Goal: Navigation & Orientation: Find specific page/section

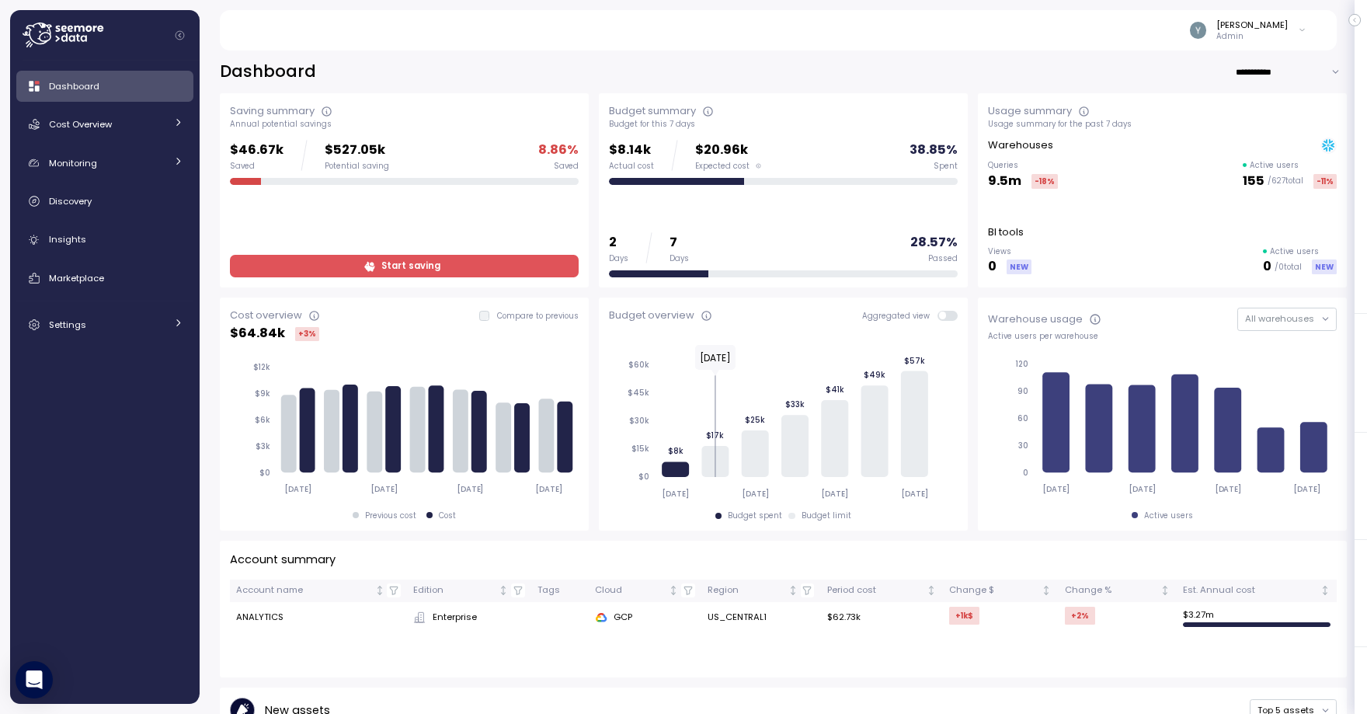
click at [183, 65] on div "Dashboard Cost Overview Compute Workloads Storage Cloud Services Clustering col…" at bounding box center [105, 382] width 190 height 643
click at [92, 125] on span "Cost Overview" at bounding box center [80, 124] width 63 height 12
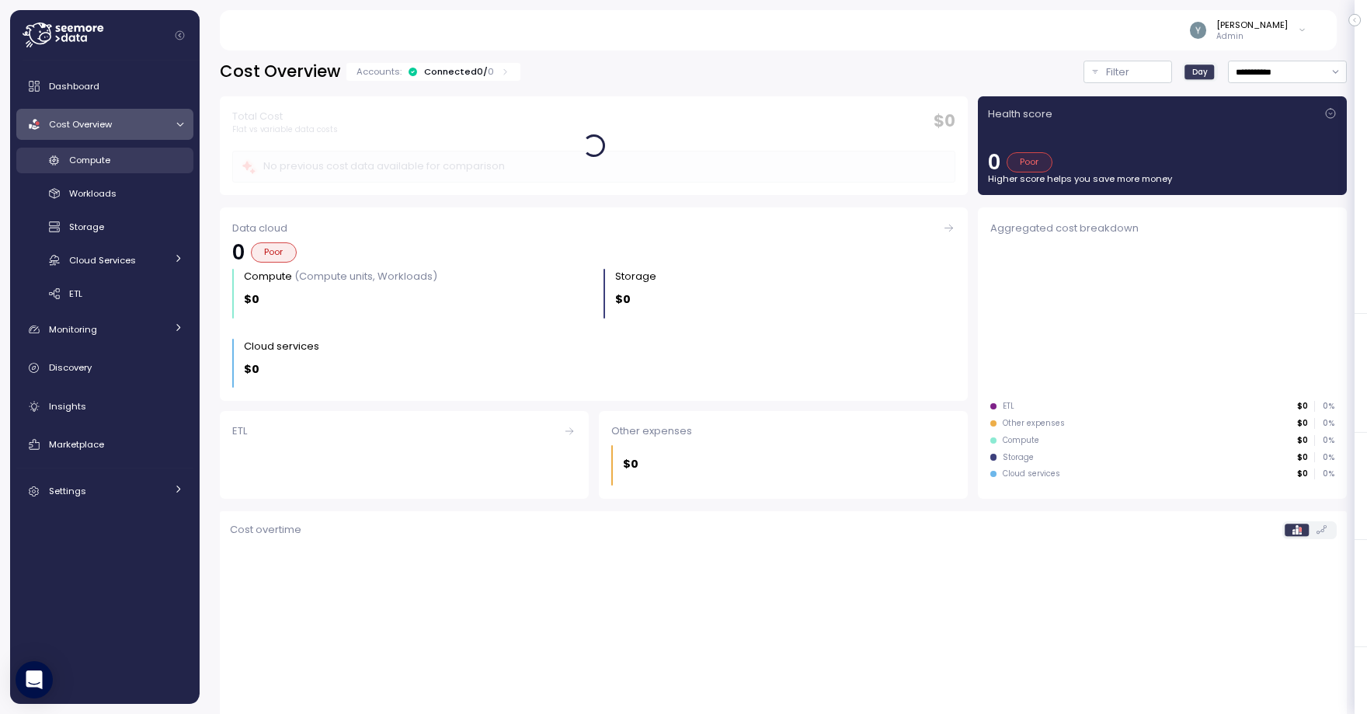
click at [111, 160] on div "Compute" at bounding box center [126, 160] width 114 height 16
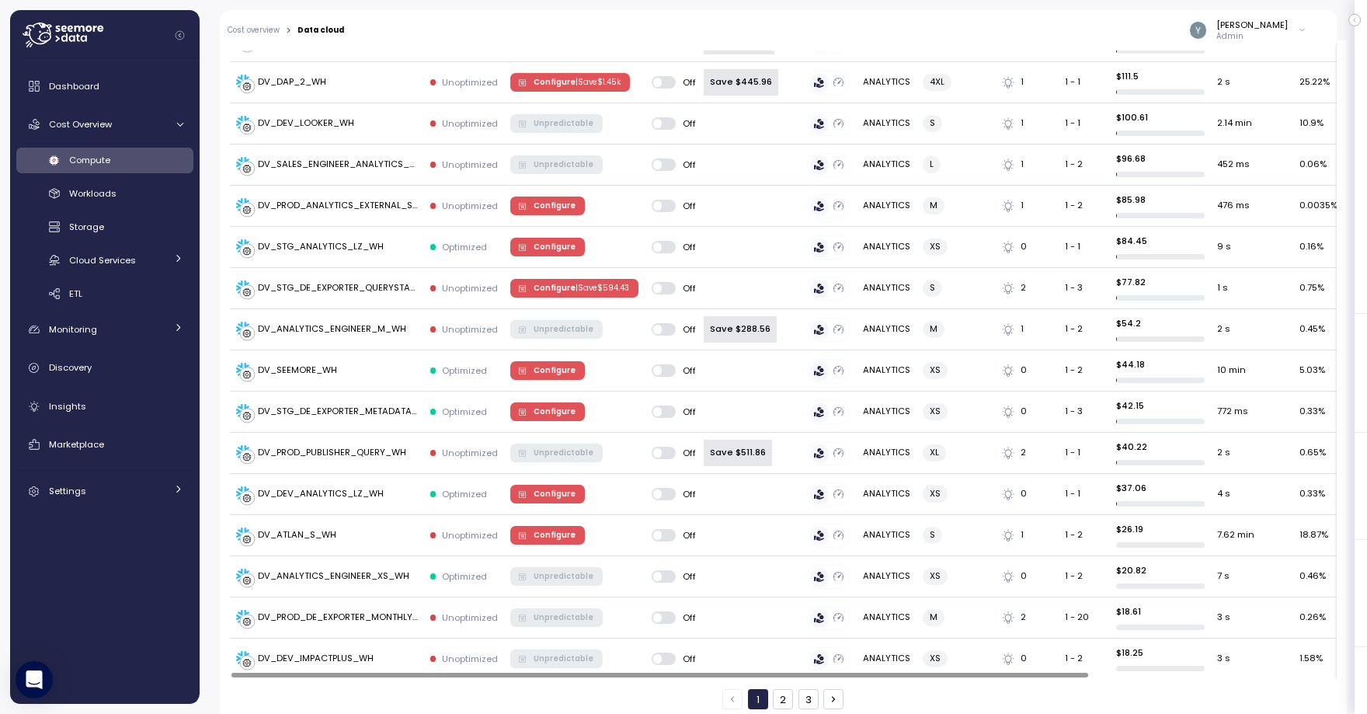
click at [662, 673] on div at bounding box center [659, 675] width 857 height 5
click at [677, 677] on div at bounding box center [659, 675] width 857 height 5
click at [549, 677] on div at bounding box center [659, 675] width 857 height 5
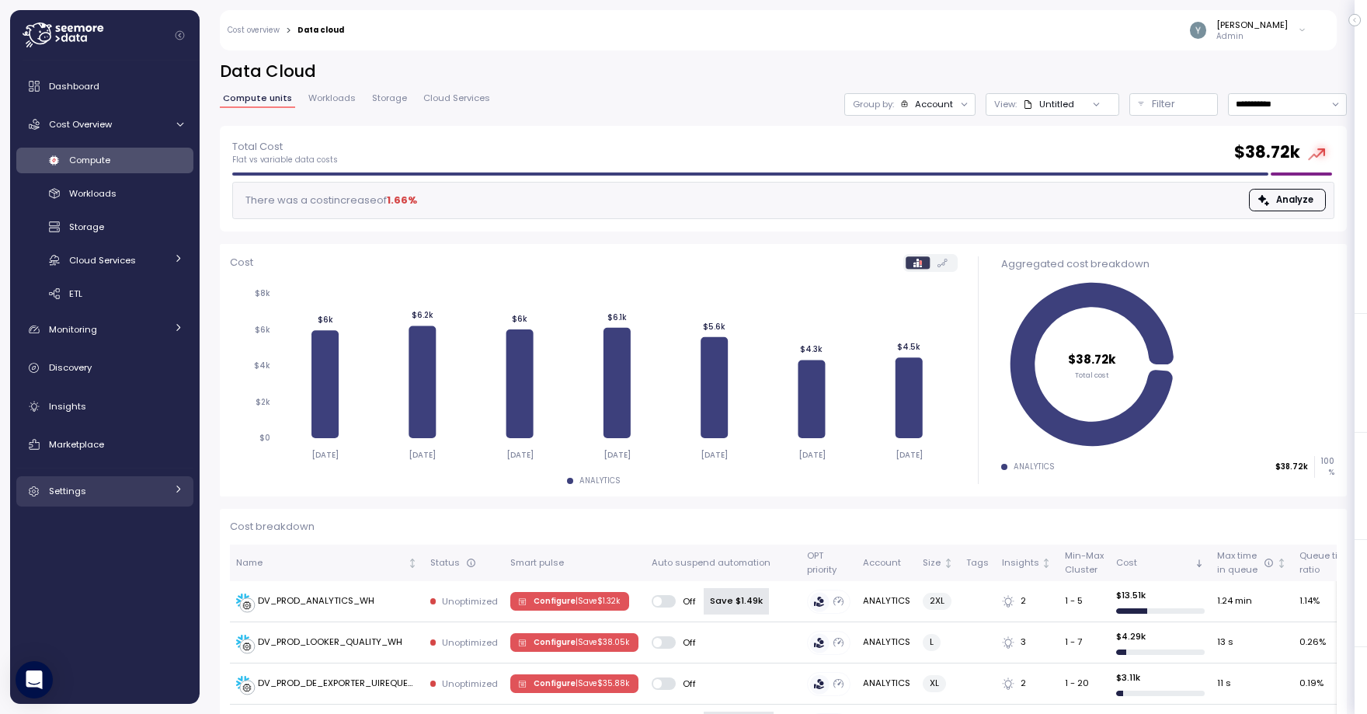
click at [82, 505] on link "Settings" at bounding box center [104, 491] width 177 height 31
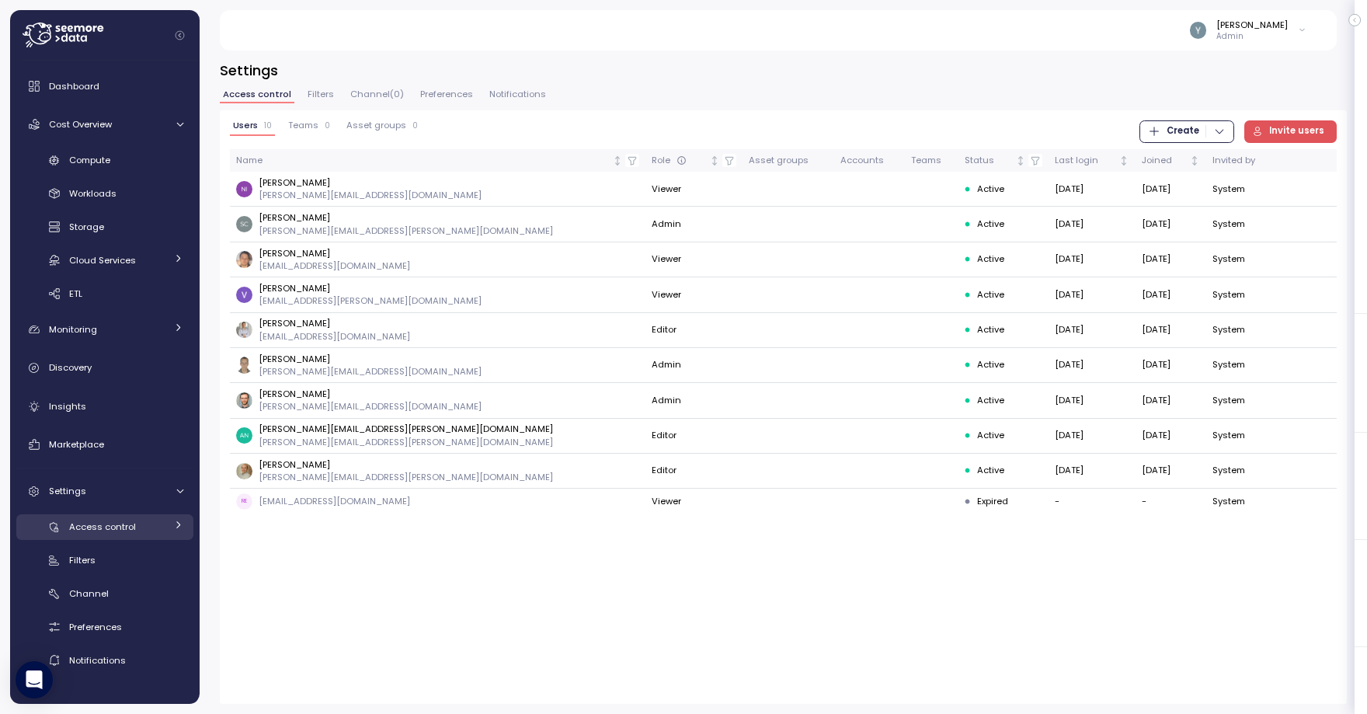
click at [115, 520] on div "Access control" at bounding box center [117, 527] width 96 height 16
click at [322, 94] on span "Filters" at bounding box center [321, 94] width 26 height 9
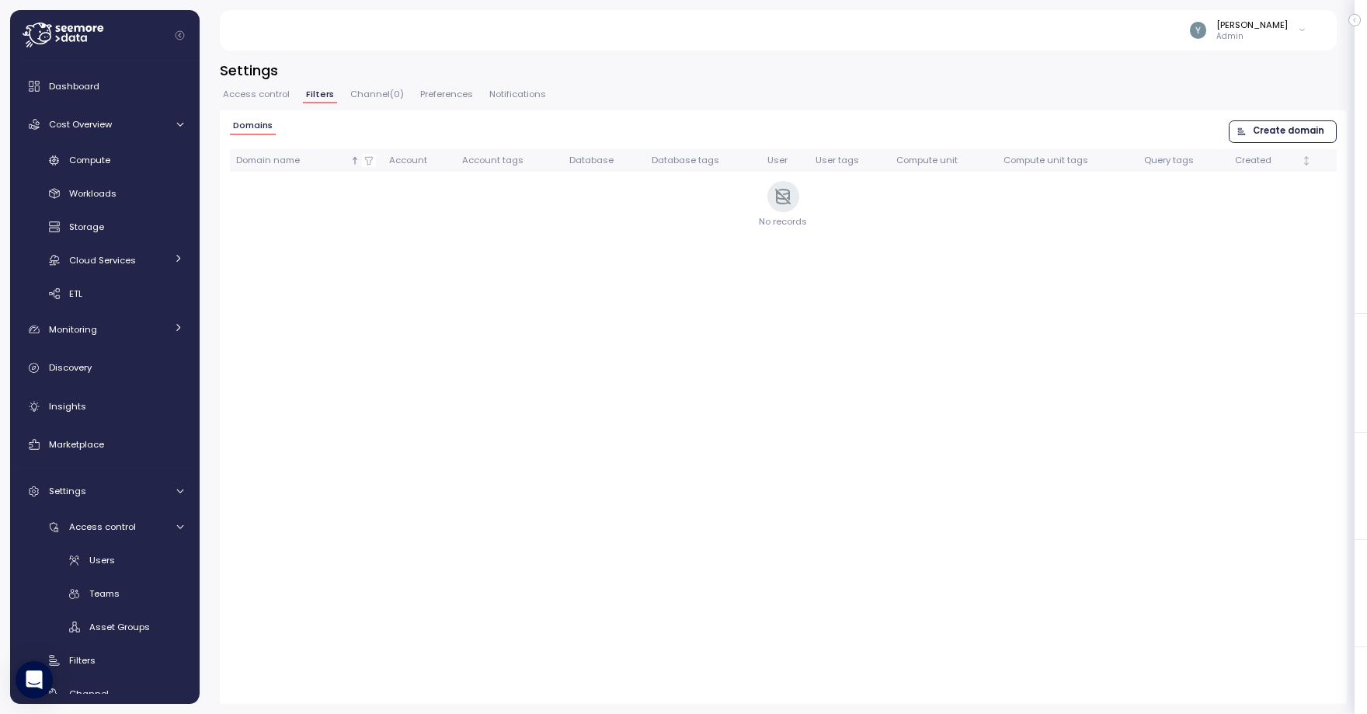
click at [277, 96] on span "Access control" at bounding box center [256, 94] width 67 height 9
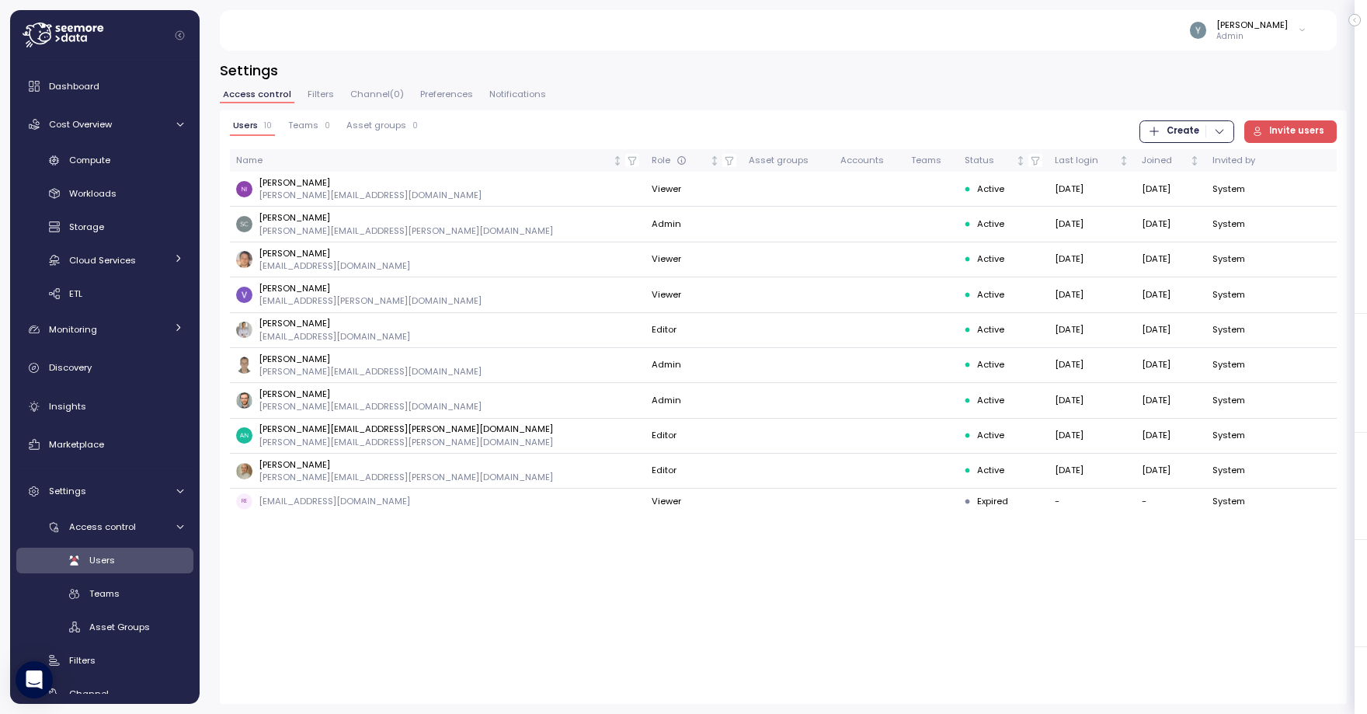
click at [308, 96] on span "Filters" at bounding box center [321, 94] width 26 height 9
